Goal: Information Seeking & Learning: Learn about a topic

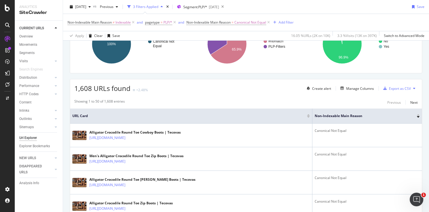
scroll to position [64, 0]
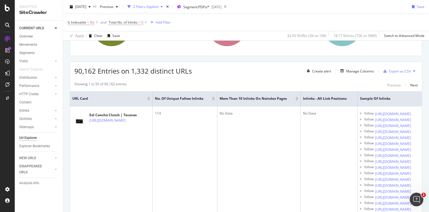
scroll to position [75, 0]
